Goal: Find specific page/section: Find specific page/section

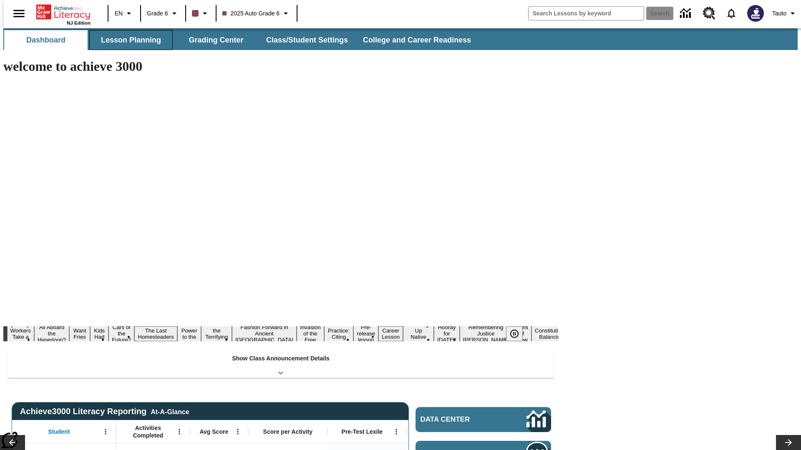
click at [128, 40] on button "Lesson Planning" at bounding box center [130, 40] width 83 height 20
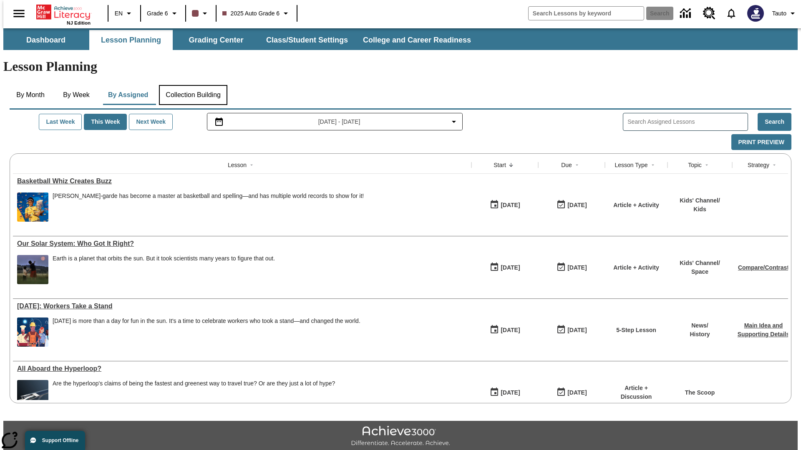
click at [193, 85] on button "Collection Building" at bounding box center [193, 95] width 68 height 20
